Goal: Book appointment/travel/reservation

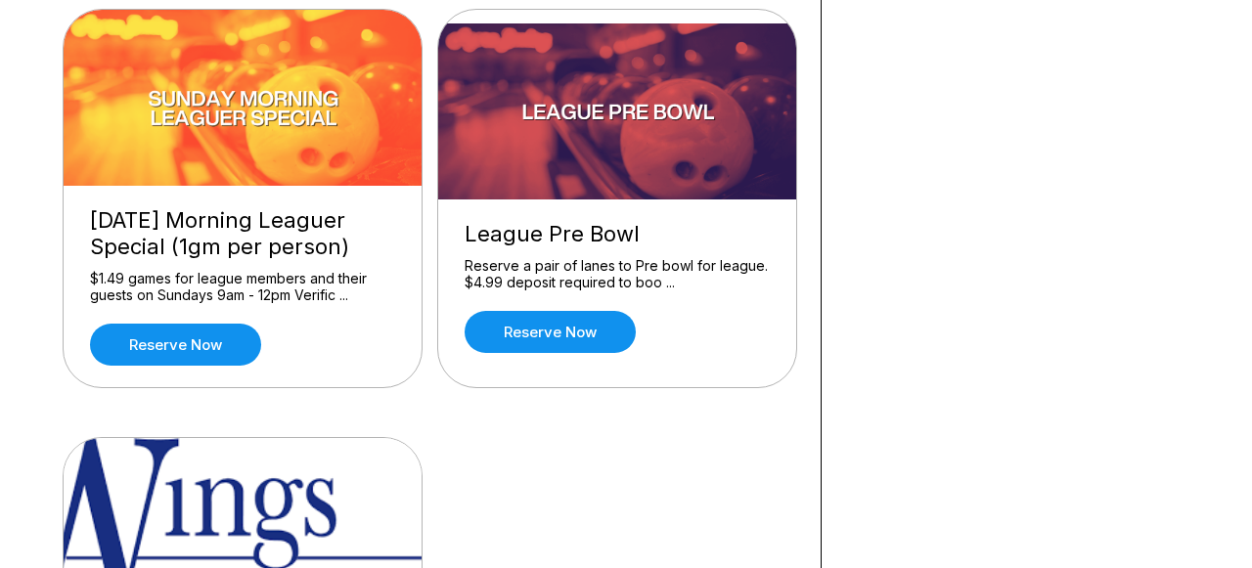
scroll to position [1943, 0]
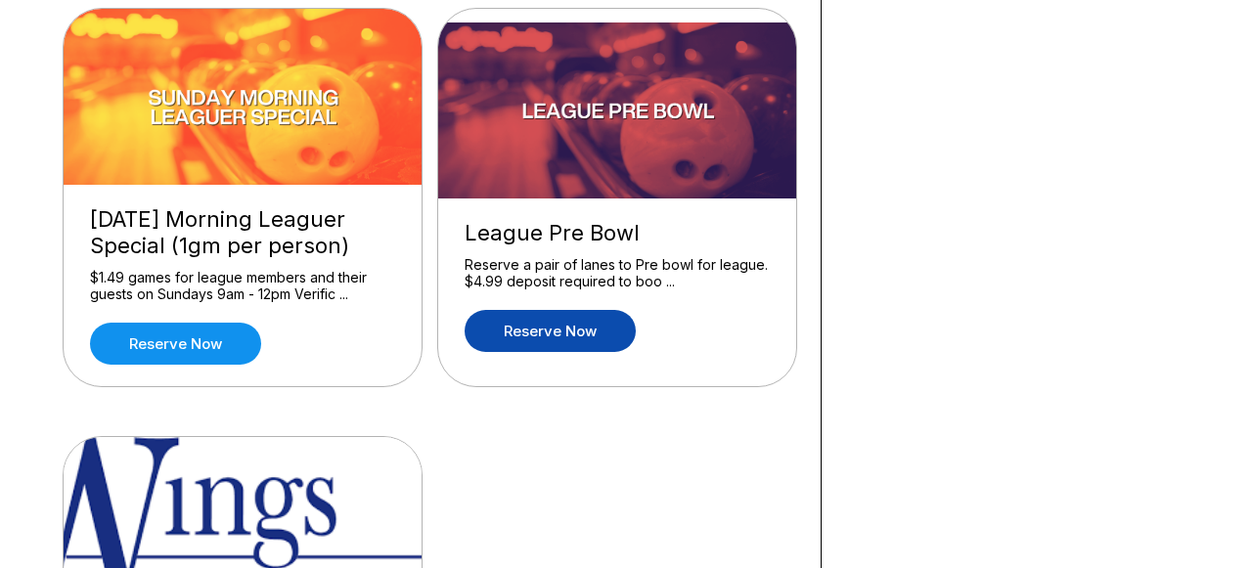
click at [557, 328] on link "Reserve now" at bounding box center [550, 331] width 171 height 42
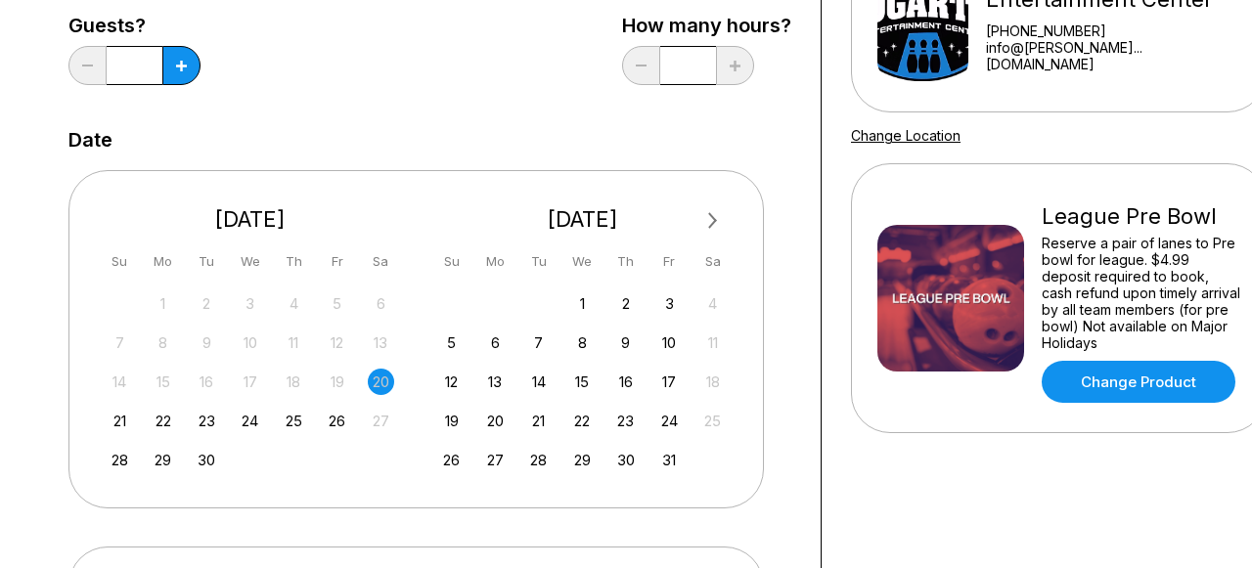
scroll to position [283, 0]
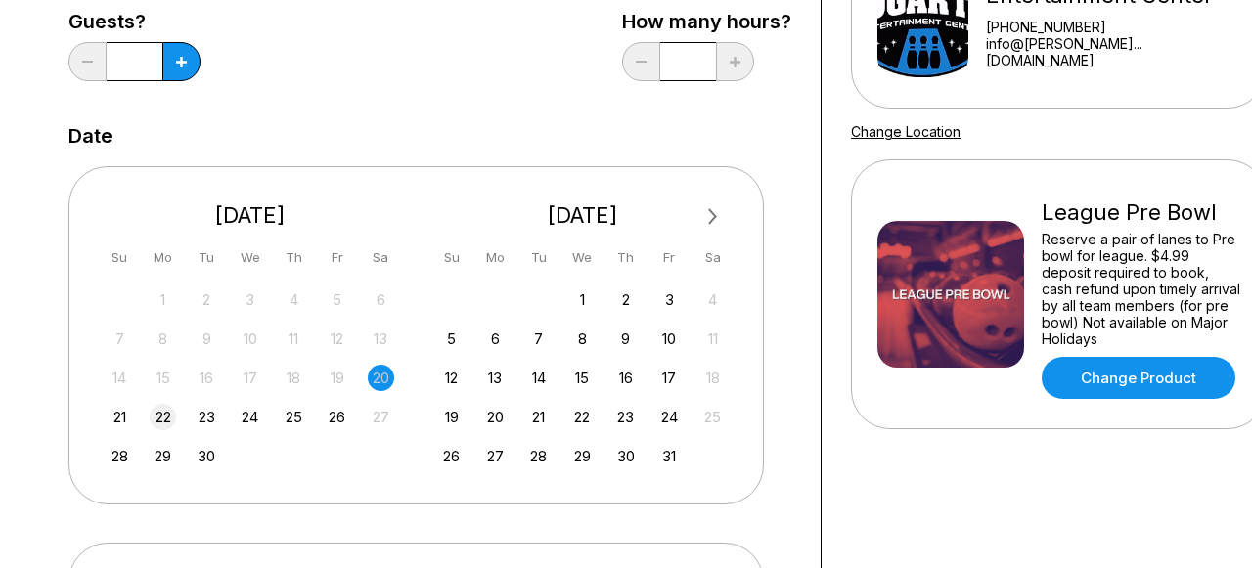
click at [161, 413] on div "22" at bounding box center [163, 417] width 26 height 26
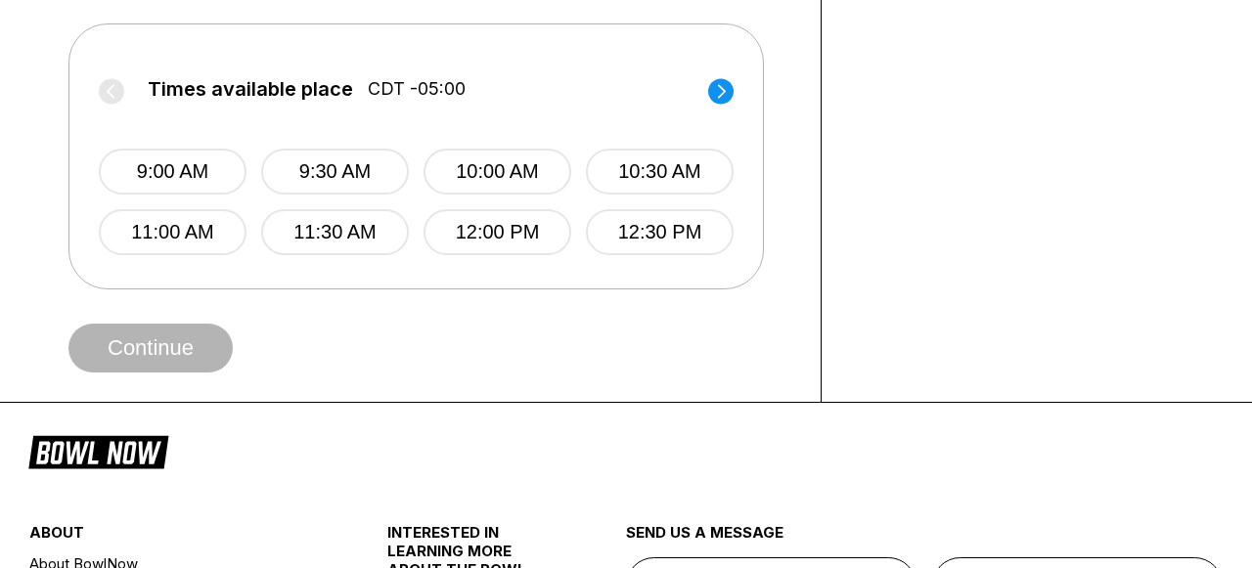
scroll to position [803, 0]
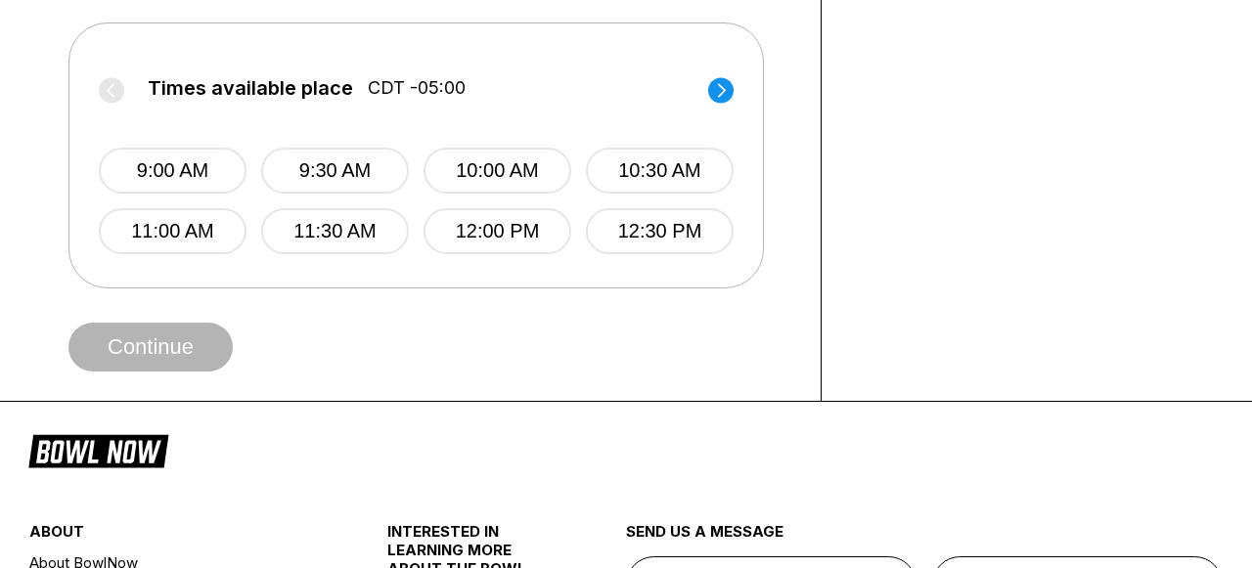
click at [718, 94] on circle at bounding box center [720, 89] width 25 height 25
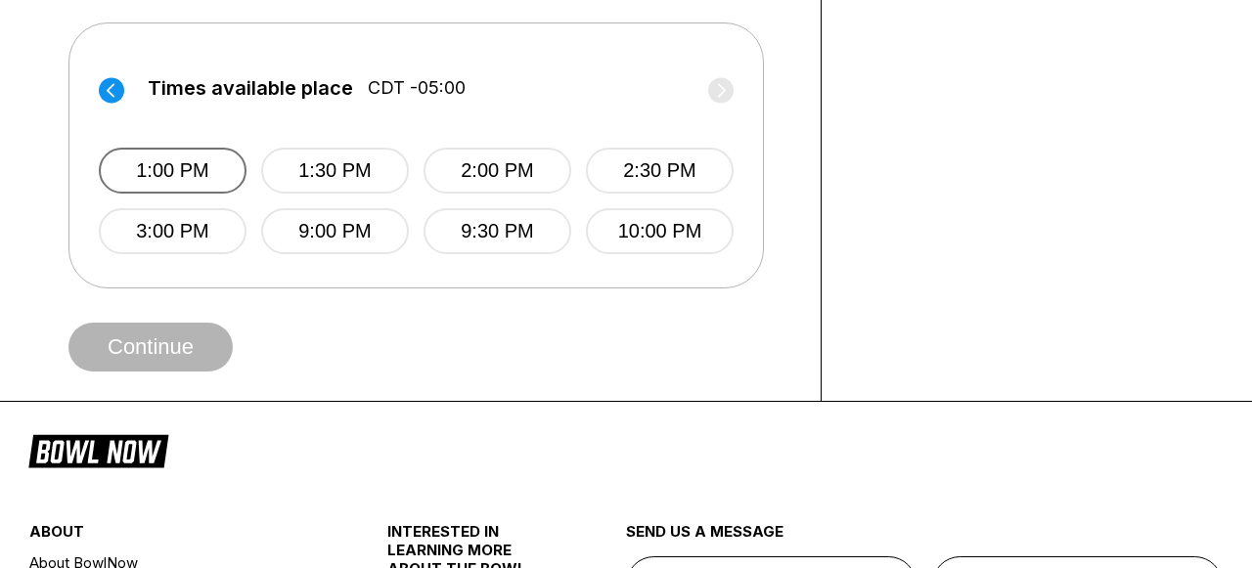
click at [179, 167] on button "1:00 PM" at bounding box center [173, 171] width 148 height 46
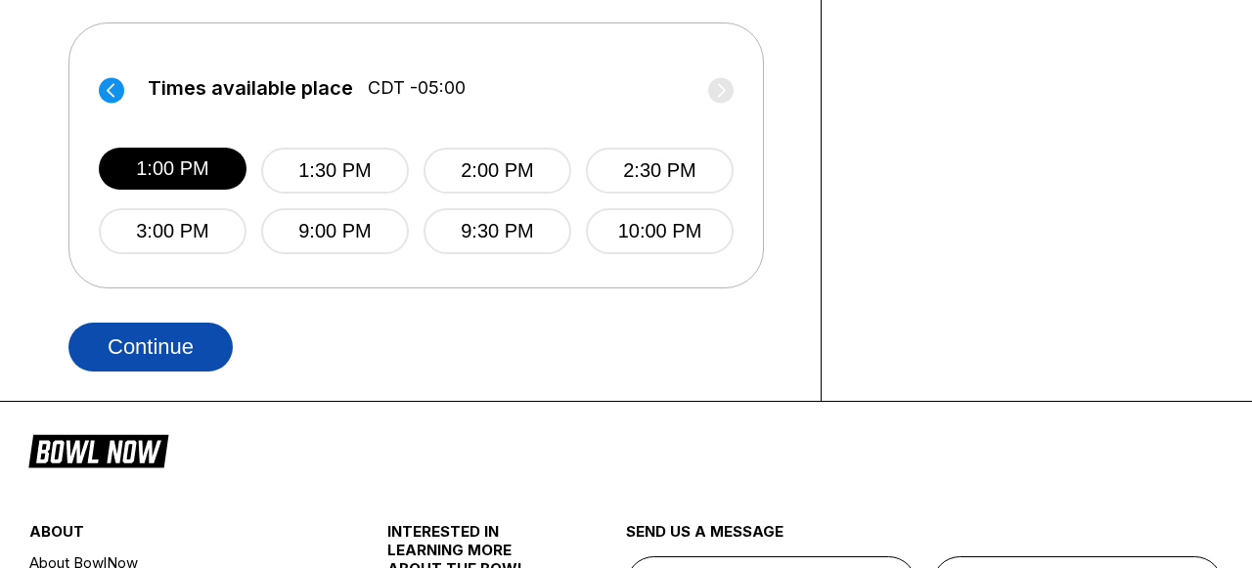
click at [139, 354] on button "Continue" at bounding box center [150, 347] width 164 height 49
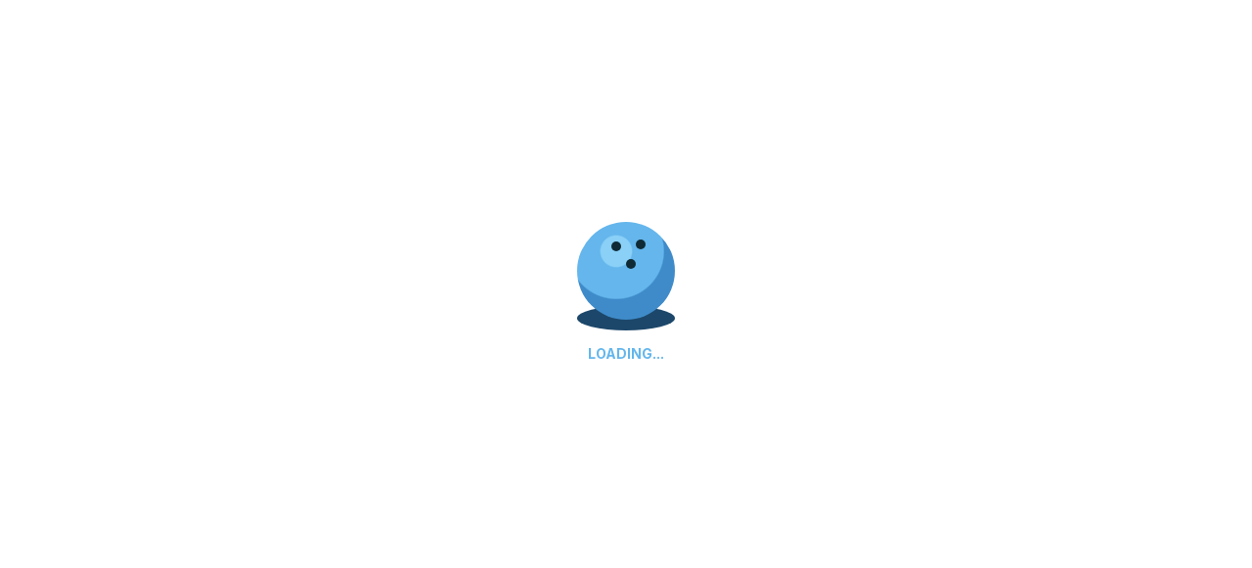
select select "**"
